Goal: Information Seeking & Learning: Understand process/instructions

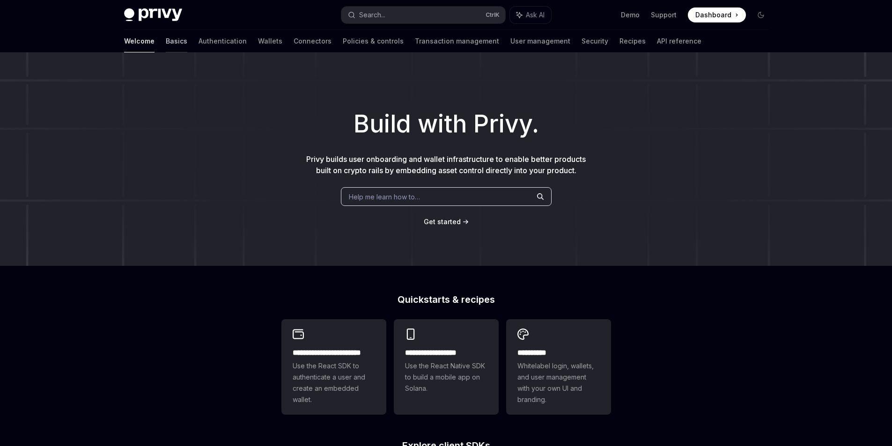
click at [166, 42] on link "Basics" at bounding box center [177, 41] width 22 height 22
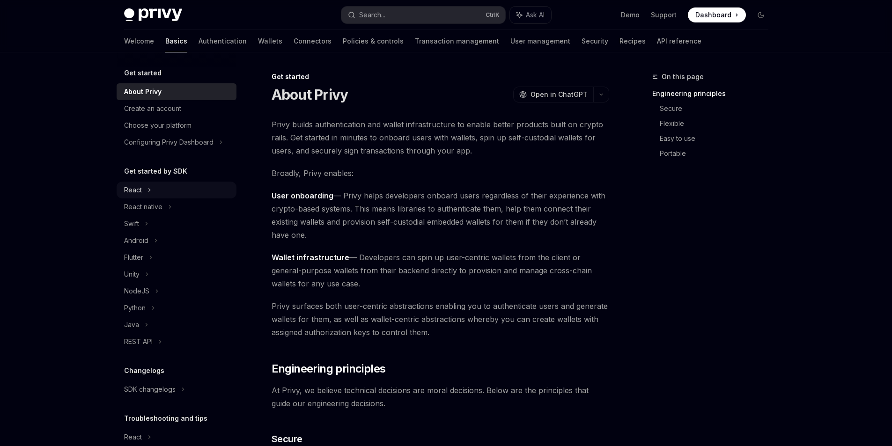
click at [155, 190] on div "React" at bounding box center [177, 190] width 120 height 17
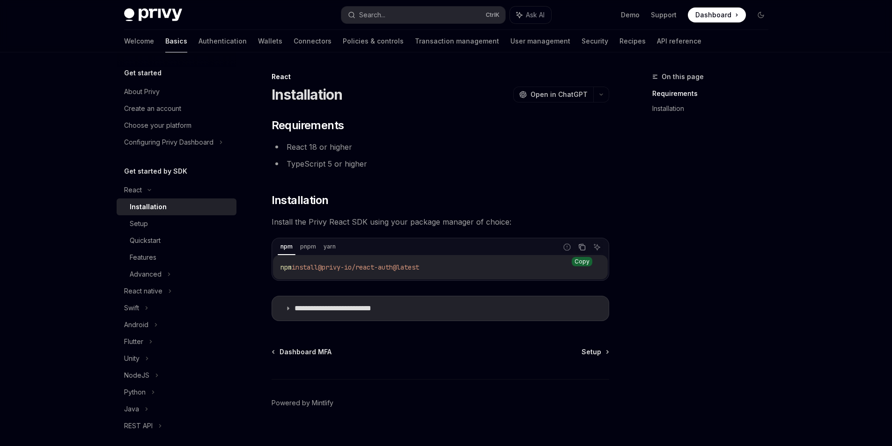
click at [583, 248] on icon "Copy the contents from the code block" at bounding box center [581, 246] width 7 height 7
click at [592, 354] on span "Setup" at bounding box center [592, 351] width 20 height 9
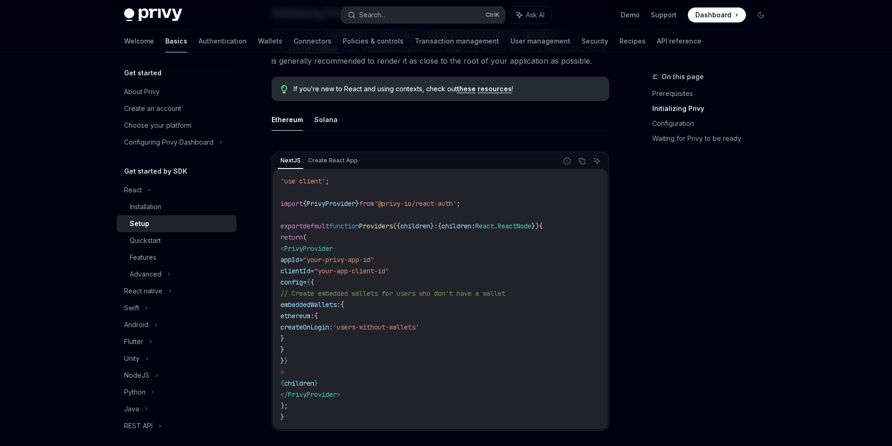
scroll to position [281, 0]
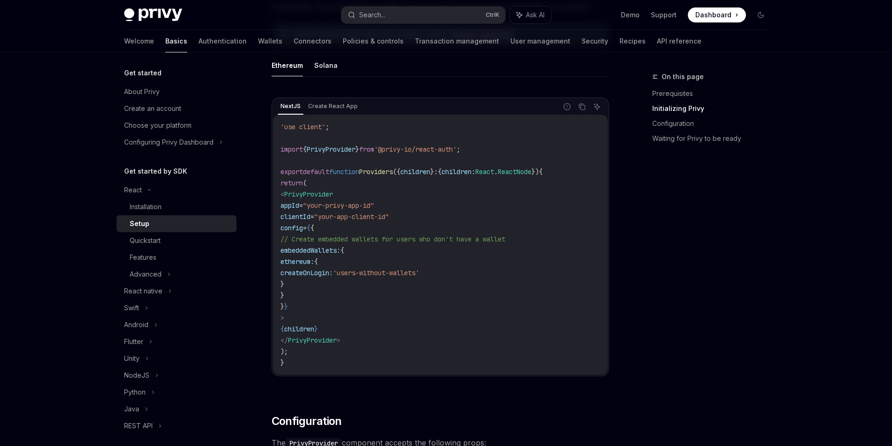
drag, startPoint x: 410, startPoint y: 171, endPoint x: 375, endPoint y: 171, distance: 34.2
click at [375, 171] on span "Providers" at bounding box center [376, 172] width 34 height 8
copy span "Providers"
click at [373, 326] on code "'use client' ; import { PrivyProvider } from '@privy-io/react-auth' ; export de…" at bounding box center [440, 244] width 320 height 247
click at [580, 107] on icon "Copy the contents from the code block" at bounding box center [581, 106] width 7 height 7
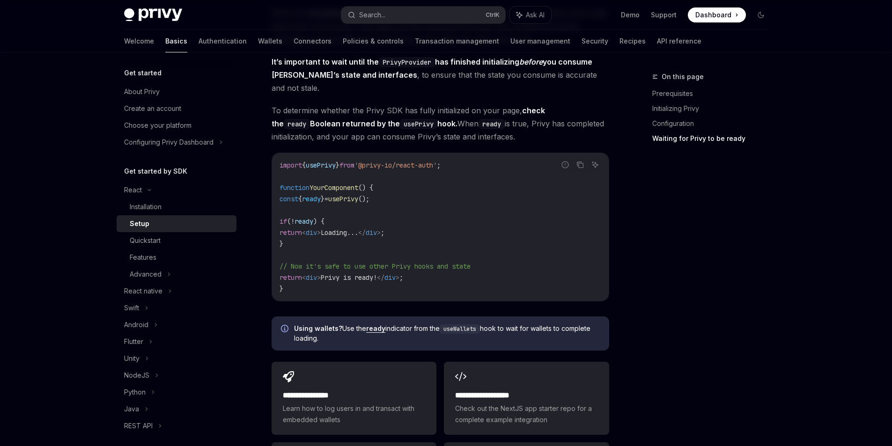
scroll to position [983, 0]
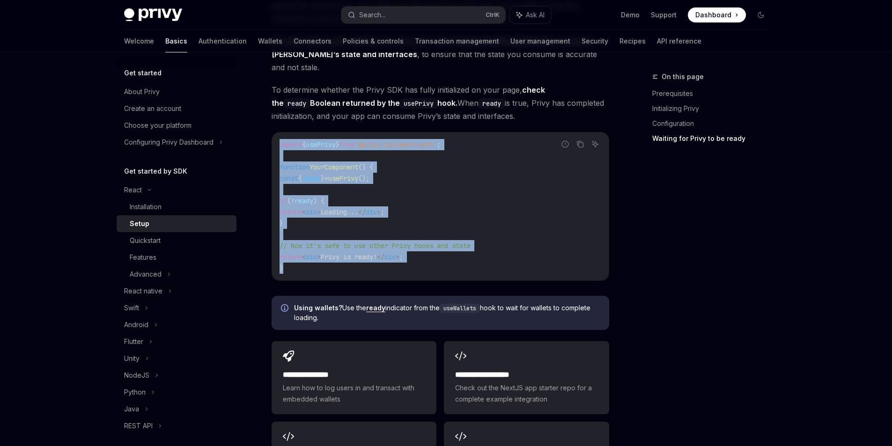
drag, startPoint x: 287, startPoint y: 258, endPoint x: 274, endPoint y: 133, distance: 125.2
click at [274, 133] on div "import { usePrivy } from '@privy-io/react-auth' ; function YourComponent () { c…" at bounding box center [440, 207] width 337 height 148
copy code "import { usePrivy } from '@privy-io/react-auth' ; function YourComponent () { c…"
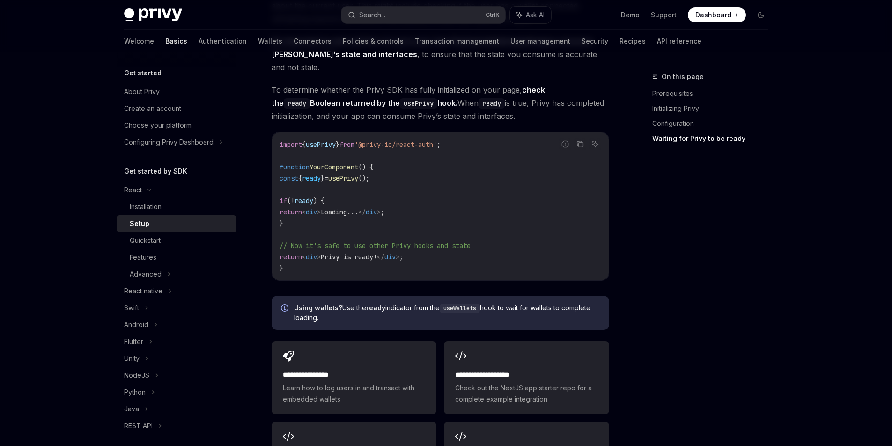
click at [672, 311] on div "On this page Prerequisites Initializing Privy Configuration Waiting for Privy t…" at bounding box center [704, 258] width 142 height 375
click at [156, 241] on div "Quickstart" at bounding box center [145, 240] width 31 height 11
type textarea "*"
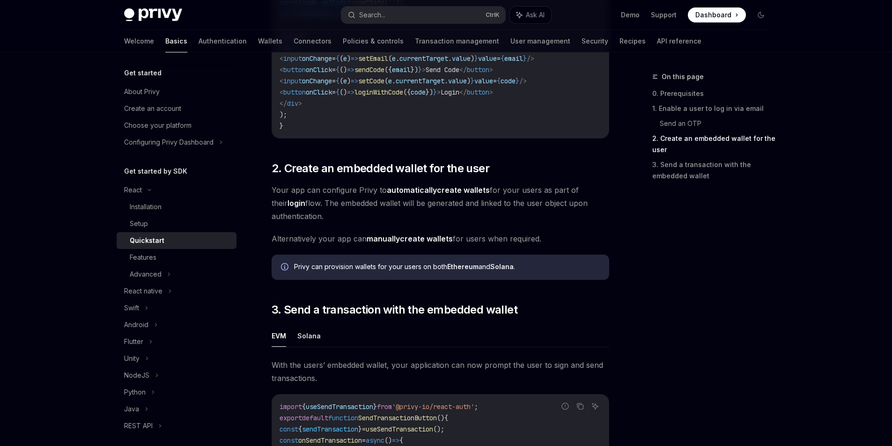
scroll to position [562, 0]
